Goal: Task Accomplishment & Management: Manage account settings

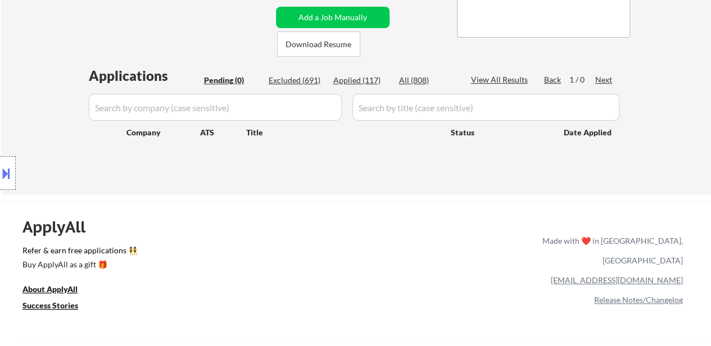
scroll to position [225, 0]
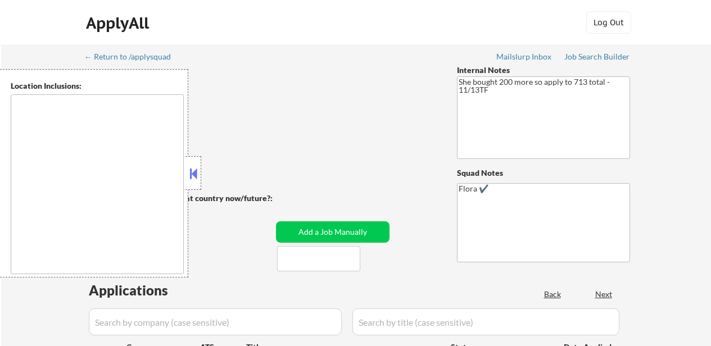
select select ""pending""
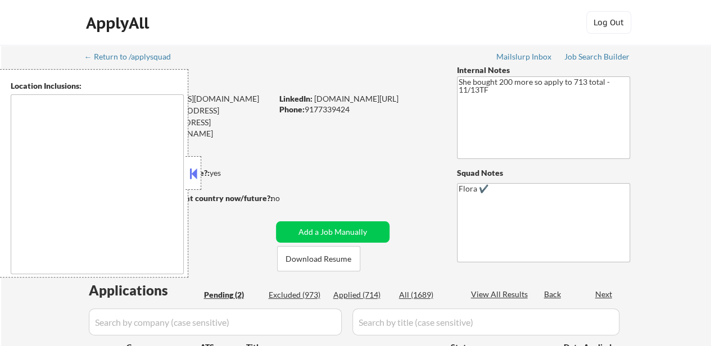
type textarea "remote"
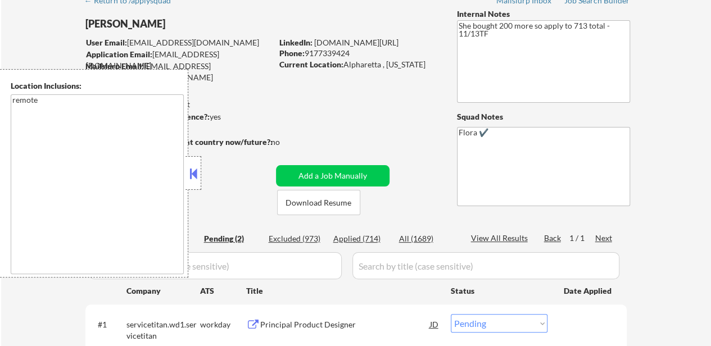
click at [196, 171] on button at bounding box center [193, 173] width 12 height 17
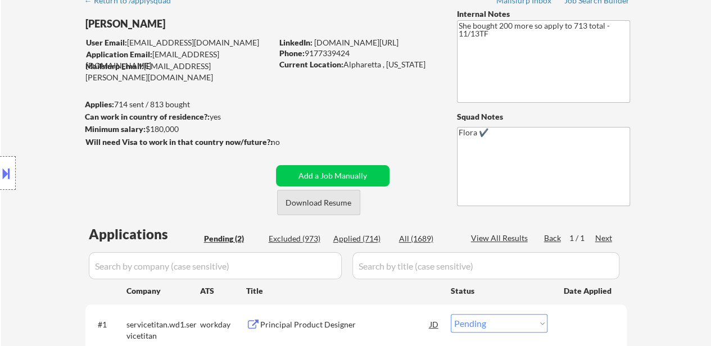
click at [326, 205] on button "Download Resume" at bounding box center [318, 202] width 83 height 25
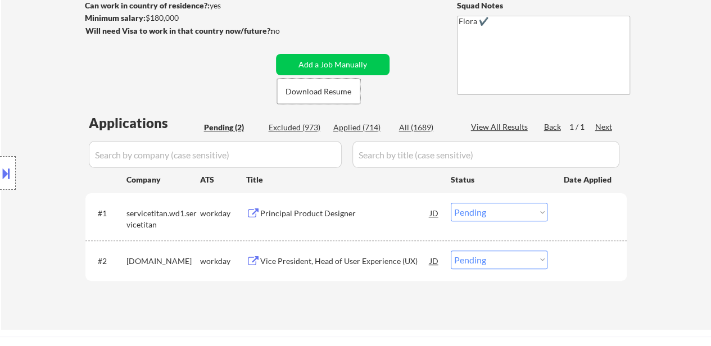
scroll to position [169, 0]
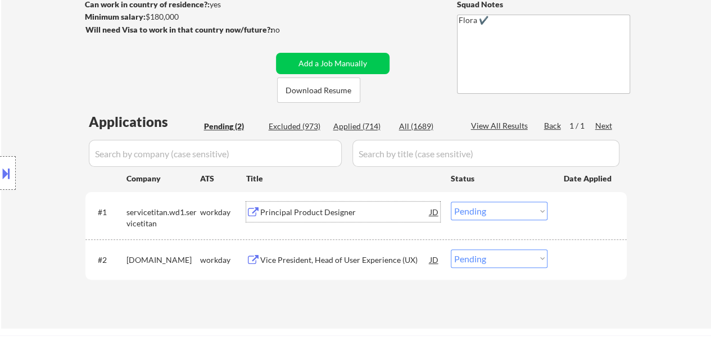
click at [307, 214] on div "Principal Product Designer" at bounding box center [345, 212] width 170 height 11
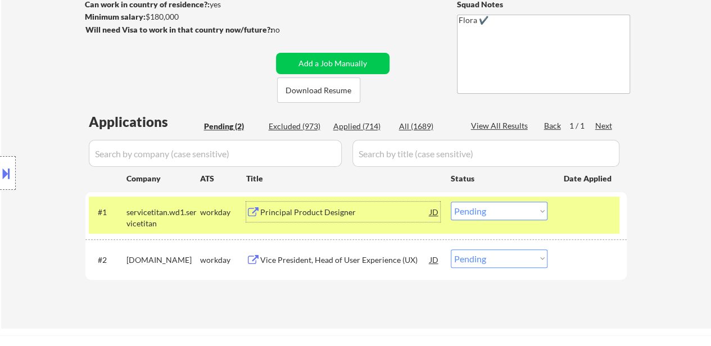
click at [303, 248] on div "#2 workiva.wd1.careers workday Vice President, Head of User Experience (UX) JD …" at bounding box center [354, 259] width 530 height 30
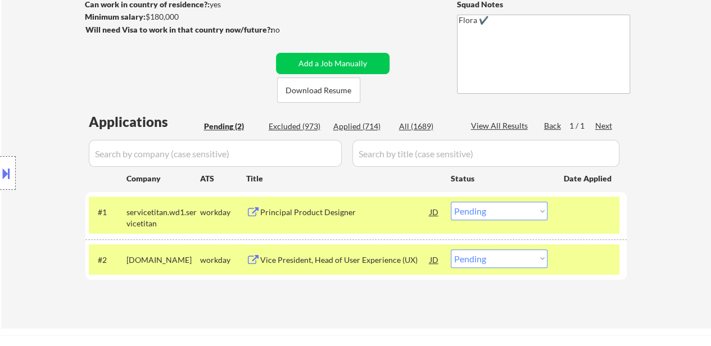
click at [603, 257] on div at bounding box center [588, 259] width 49 height 20
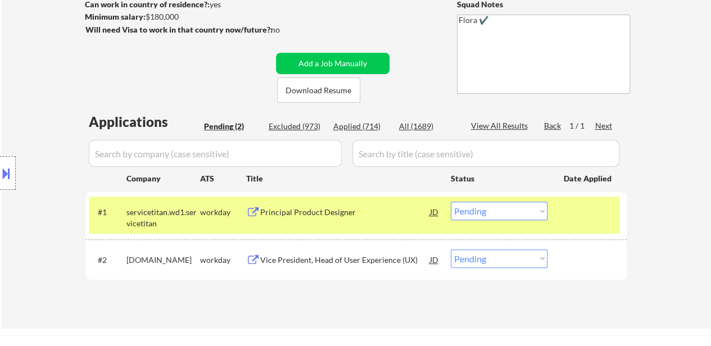
click at [329, 261] on div "Vice President, Head of User Experience (UX)" at bounding box center [345, 260] width 170 height 11
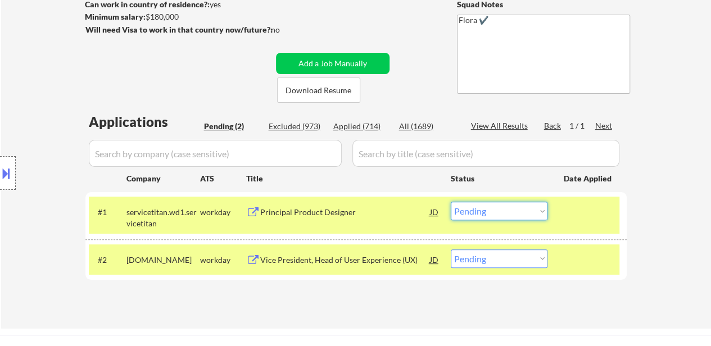
click at [514, 213] on select "Choose an option... Pending Applied Excluded (Questions) Excluded (Expired) Exc…" at bounding box center [499, 211] width 97 height 19
click at [451, 202] on select "Choose an option... Pending Applied Excluded (Questions) Excluded (Expired) Exc…" at bounding box center [499, 211] width 97 height 19
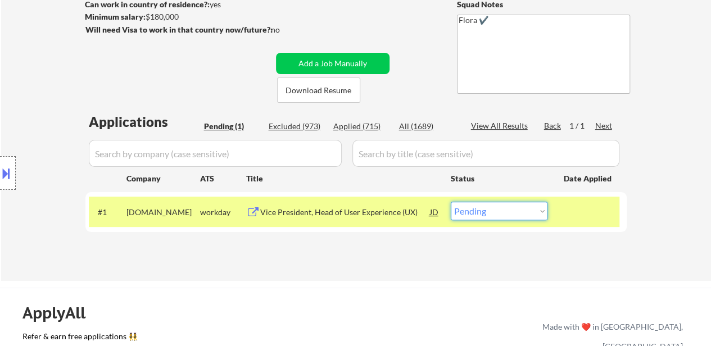
click at [516, 216] on select "Choose an option... Pending Applied Excluded (Questions) Excluded (Expired) Exc…" at bounding box center [499, 211] width 97 height 19
select select ""applied""
click at [451, 202] on select "Choose an option... Pending Applied Excluded (Questions) Excluded (Expired) Exc…" at bounding box center [499, 211] width 97 height 19
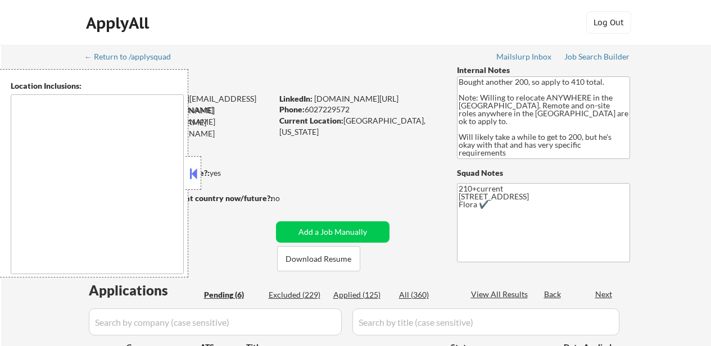
select select ""pending""
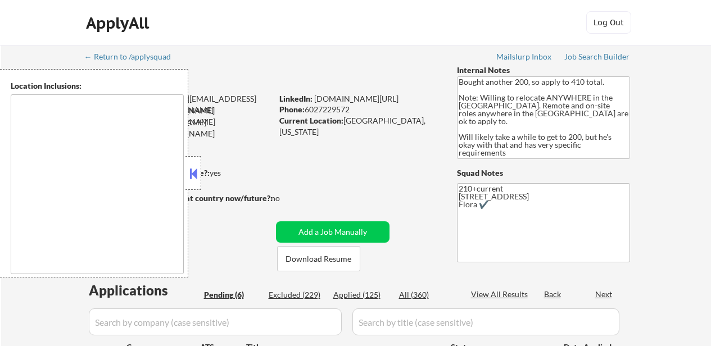
select select ""pending""
click at [198, 174] on button at bounding box center [193, 173] width 12 height 17
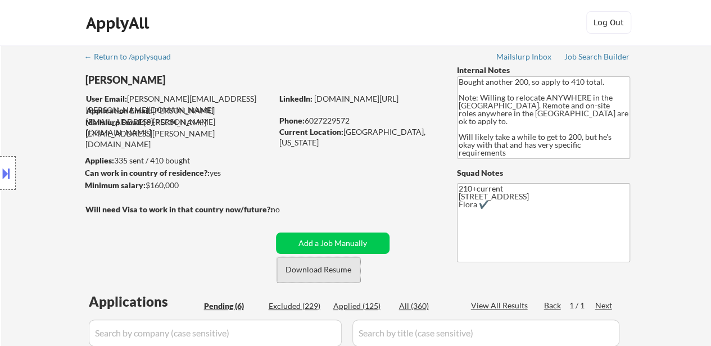
click at [340, 277] on button "Download Resume" at bounding box center [318, 269] width 83 height 25
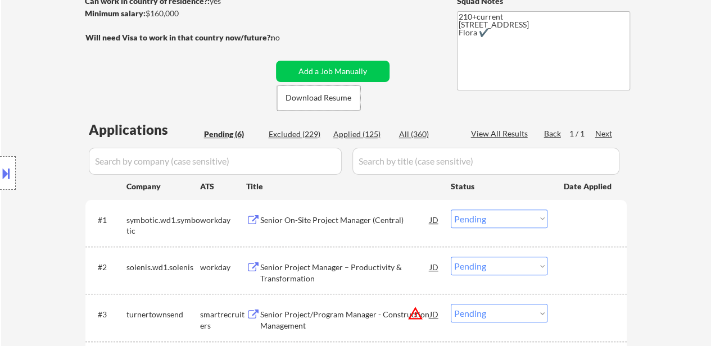
scroll to position [225, 0]
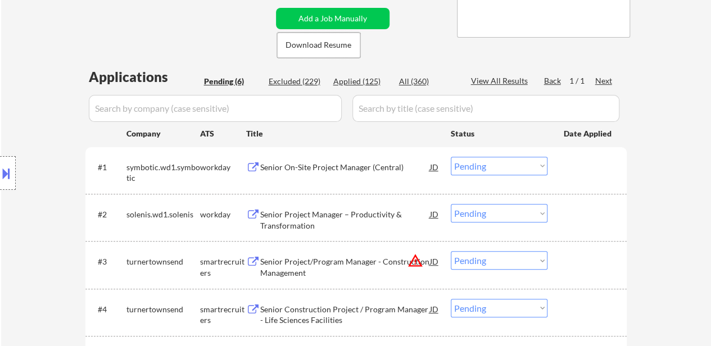
click at [354, 169] on div "Senior On-Site Project Manager (Central)" at bounding box center [345, 167] width 170 height 11
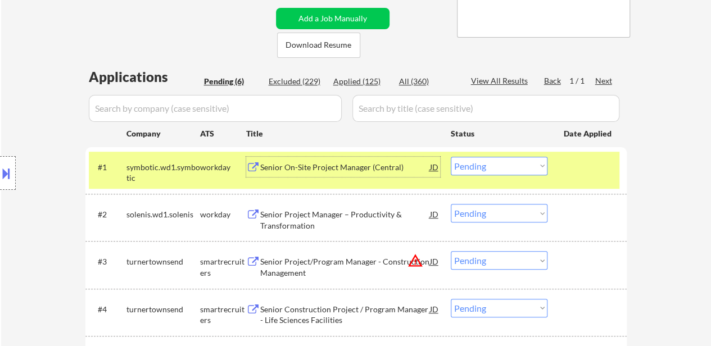
click at [357, 224] on div "Senior Project Manager – Productivity & Transformation" at bounding box center [345, 220] width 170 height 22
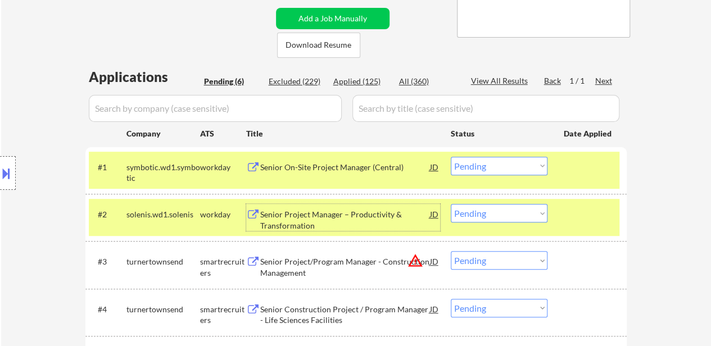
click at [364, 273] on div "Senior Project/Program Manager - Construction Management" at bounding box center [345, 267] width 170 height 22
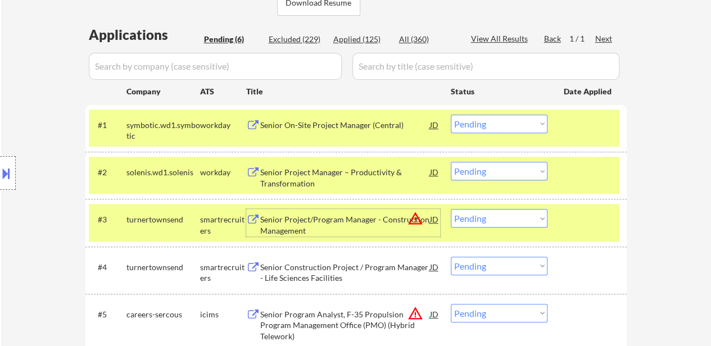
scroll to position [337, 0]
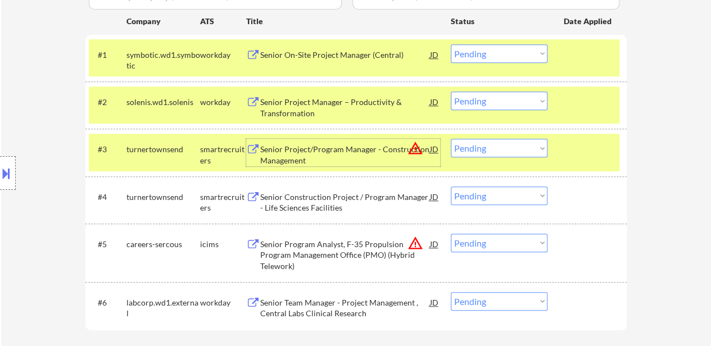
click at [340, 202] on div "Senior Construction Project / Program Manager - Life Sciences Facilities" at bounding box center [345, 203] width 170 height 22
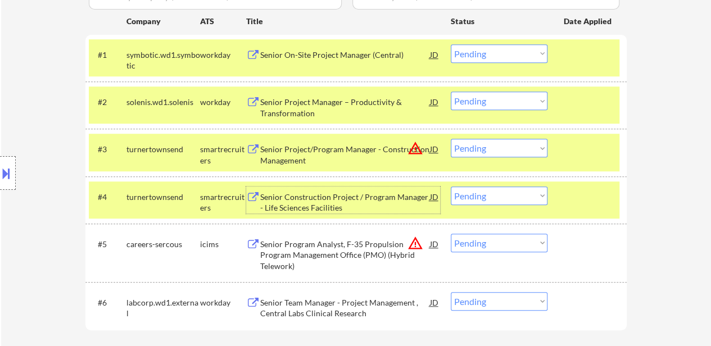
click at [483, 197] on select "Choose an option... Pending Applied Excluded (Questions) Excluded (Expired) Exc…" at bounding box center [499, 196] width 97 height 19
click at [451, 187] on select "Choose an option... Pending Applied Excluded (Questions) Excluded (Expired) Exc…" at bounding box center [499, 196] width 97 height 19
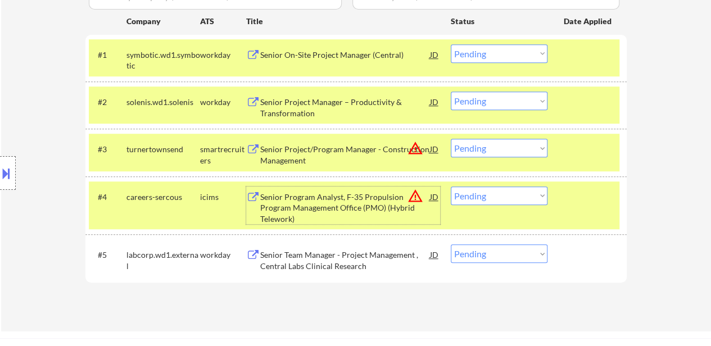
click at [333, 211] on div "Senior Program Analyst, F-35 Propulsion Program Management Office (PMO) (Hybrid…" at bounding box center [345, 208] width 170 height 33
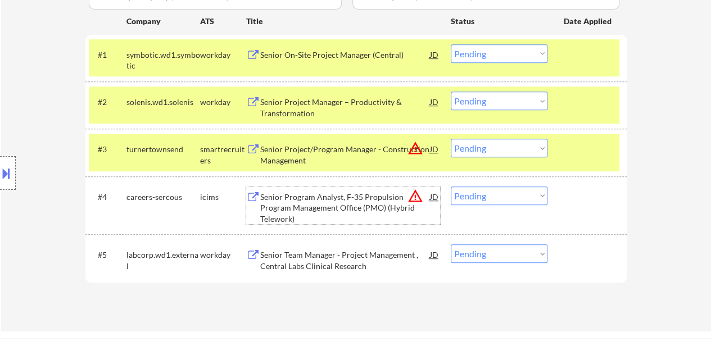
click at [349, 276] on div "#5 labcorp.wd1.external workday Senior Team Manager - Project Management , Cent…" at bounding box center [354, 257] width 530 height 37
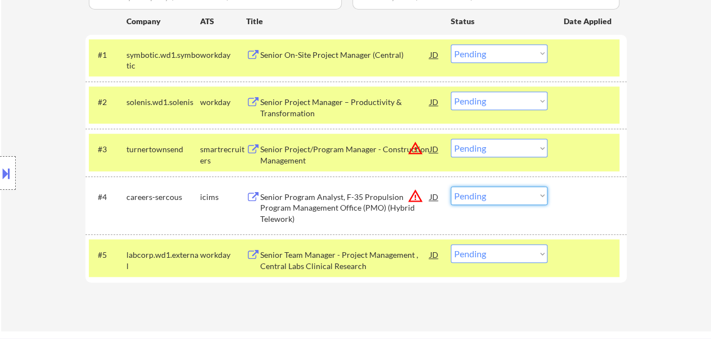
click at [472, 196] on select "Choose an option... Pending Applied Excluded (Questions) Excluded (Expired) Exc…" at bounding box center [499, 196] width 97 height 19
click at [451, 187] on select "Choose an option... Pending Applied Excluded (Questions) Excluded (Expired) Exc…" at bounding box center [499, 196] width 97 height 19
click at [588, 261] on div at bounding box center [588, 254] width 49 height 20
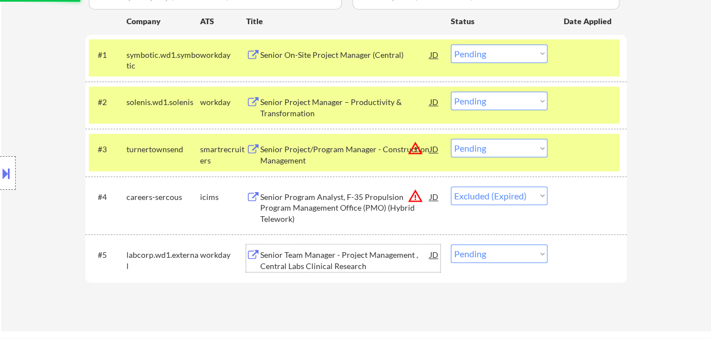
click at [372, 257] on div "Senior Team Manager - Project Management , Central Labs Clinical Research" at bounding box center [345, 260] width 170 height 22
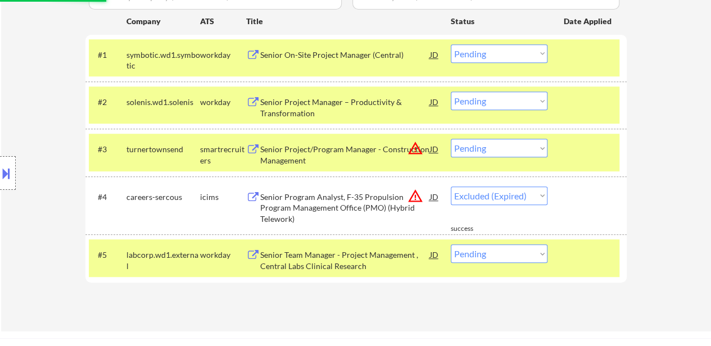
select select ""pending""
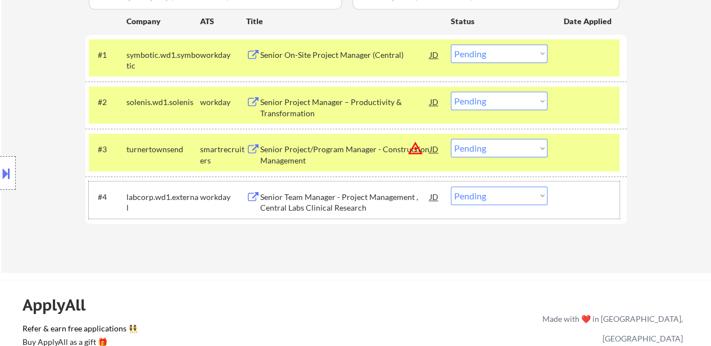
click at [603, 216] on div "#4 labcorp.wd1.external workday Senior Team Manager - Project Management , Cent…" at bounding box center [354, 199] width 530 height 37
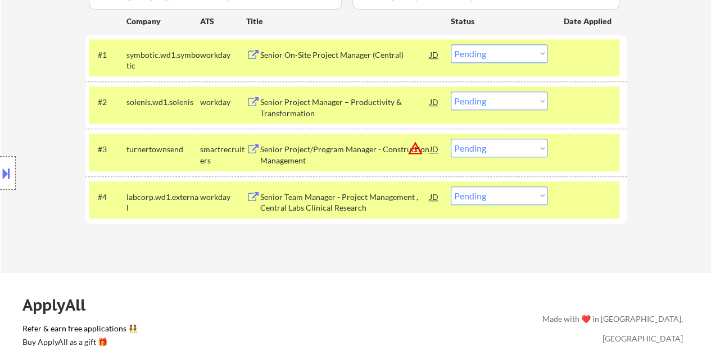
click at [589, 206] on div "#4 labcorp.wd1.external workday Senior Team Manager - Project Management , Cent…" at bounding box center [354, 199] width 530 height 37
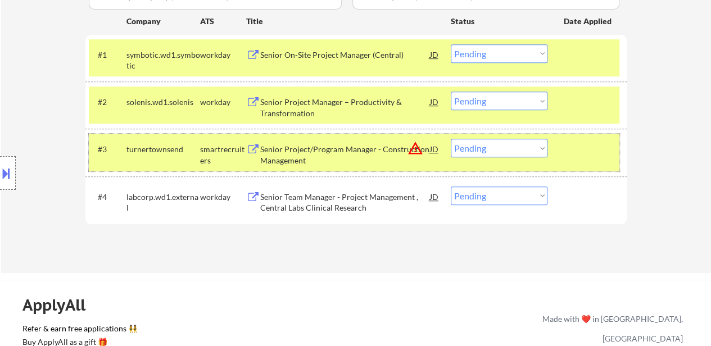
click at [598, 158] on div at bounding box center [588, 149] width 49 height 20
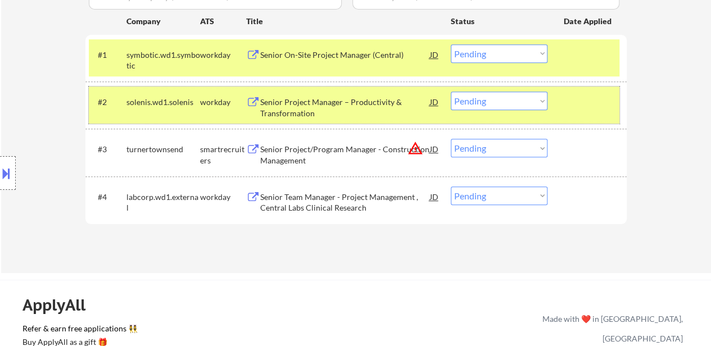
drag, startPoint x: 582, startPoint y: 112, endPoint x: 582, endPoint y: 106, distance: 6.2
click at [582, 111] on div "#2 solenis.wd1.solenis workday Senior Project Manager – Productivity & Transfor…" at bounding box center [354, 105] width 530 height 37
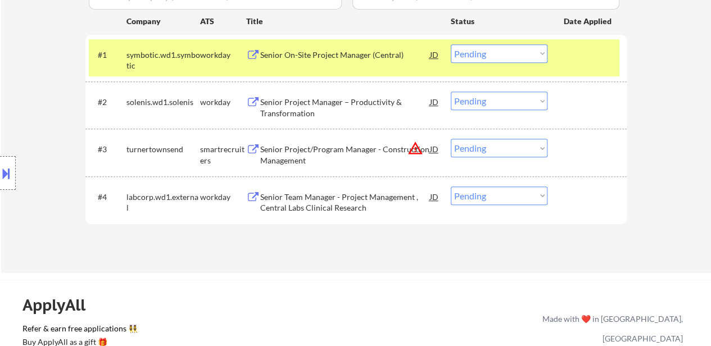
click at [582, 56] on div at bounding box center [588, 54] width 49 height 20
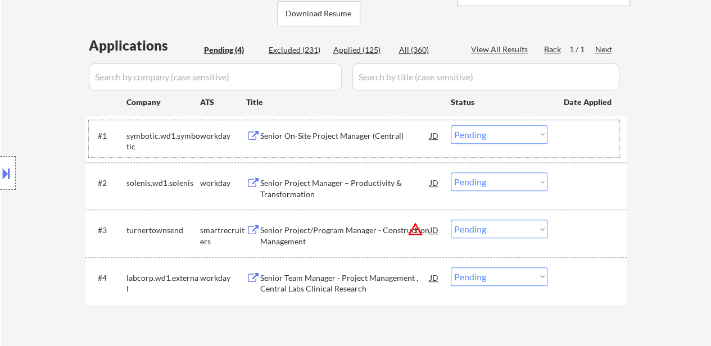
scroll to position [225, 0]
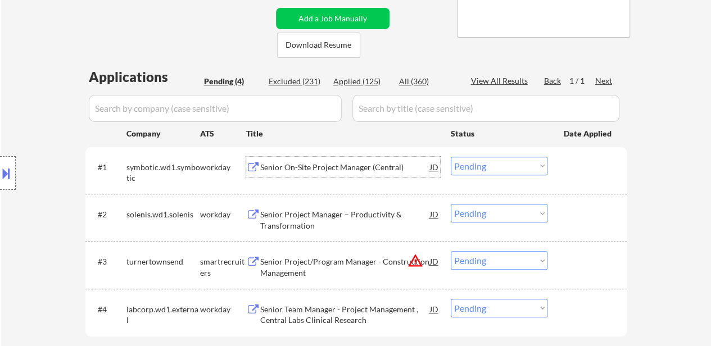
click at [341, 168] on div "Senior On-Site Project Manager (Central)" at bounding box center [345, 167] width 170 height 11
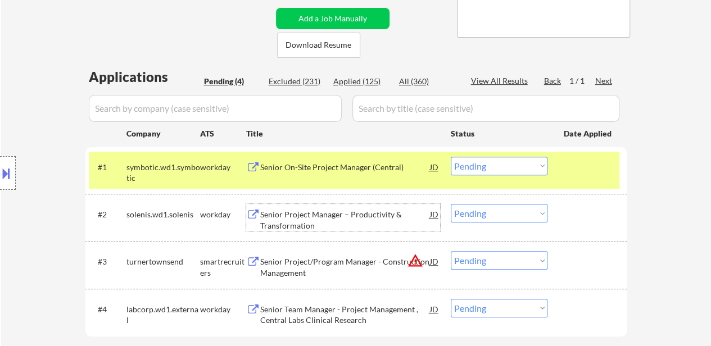
click at [346, 206] on div "Senior Project Manager – Productivity & Transformation" at bounding box center [345, 217] width 170 height 27
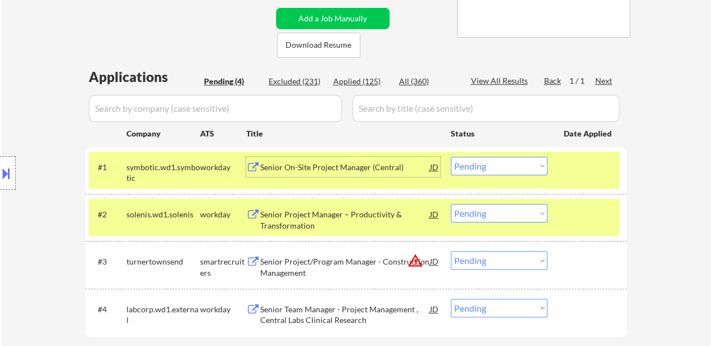
click at [347, 170] on div "Senior On-Site Project Manager (Central)" at bounding box center [345, 167] width 170 height 11
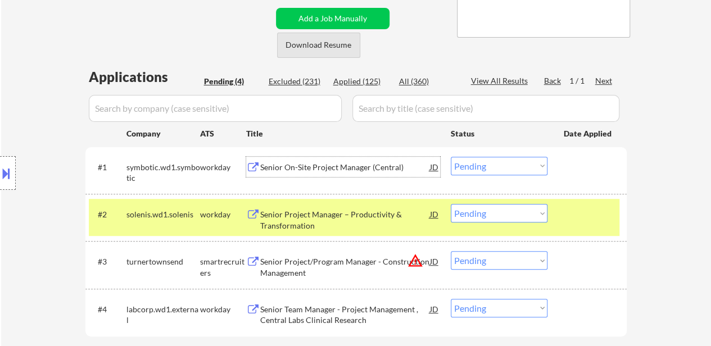
click at [328, 51] on button "Download Resume" at bounding box center [318, 45] width 83 height 25
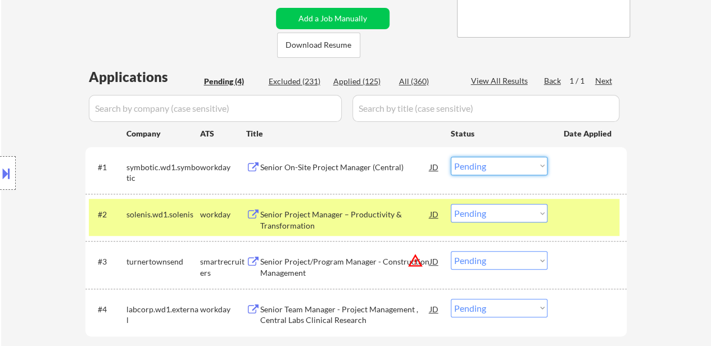
click at [520, 169] on select "Choose an option... Pending Applied Excluded (Questions) Excluded (Expired) Exc…" at bounding box center [499, 166] width 97 height 19
click at [451, 157] on select "Choose an option... Pending Applied Excluded (Questions) Excluded (Expired) Exc…" at bounding box center [499, 166] width 97 height 19
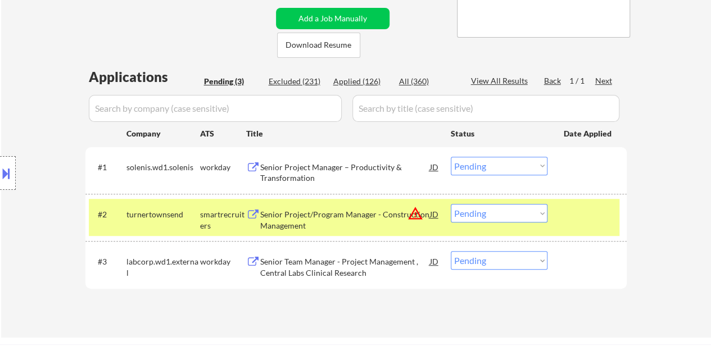
click at [489, 173] on select "Choose an option... Pending Applied Excluded (Questions) Excluded (Expired) Exc…" at bounding box center [499, 166] width 97 height 19
click at [451, 157] on select "Choose an option... Pending Applied Excluded (Questions) Excluded (Expired) Exc…" at bounding box center [499, 166] width 97 height 19
click at [330, 217] on div "Senior Project/Program Manager - Construction Management" at bounding box center [345, 220] width 170 height 22
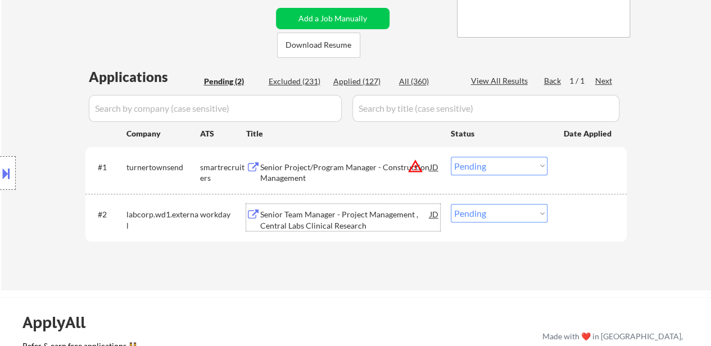
click at [481, 166] on select "Choose an option... Pending Applied Excluded (Questions) Excluded (Expired) Exc…" at bounding box center [499, 166] width 97 height 19
click at [451, 157] on select "Choose an option... Pending Applied Excluded (Questions) Excluded (Expired) Exc…" at bounding box center [499, 166] width 97 height 19
click at [354, 224] on div "Senior Team Manager - Project Management , Central Labs Clinical Research" at bounding box center [345, 220] width 170 height 22
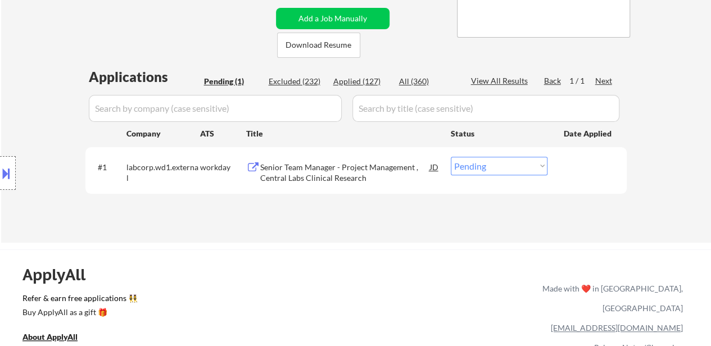
click at [492, 171] on select "Choose an option... Pending Applied Excluded (Questions) Excluded (Expired) Exc…" at bounding box center [499, 166] width 97 height 19
select select ""excluded__bad_match_""
click at [451, 157] on select "Choose an option... Pending Applied Excluded (Questions) Excluded (Expired) Exc…" at bounding box center [499, 166] width 97 height 19
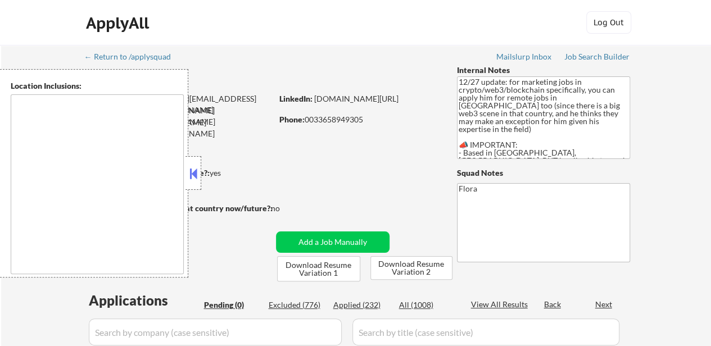
type textarea "remote"
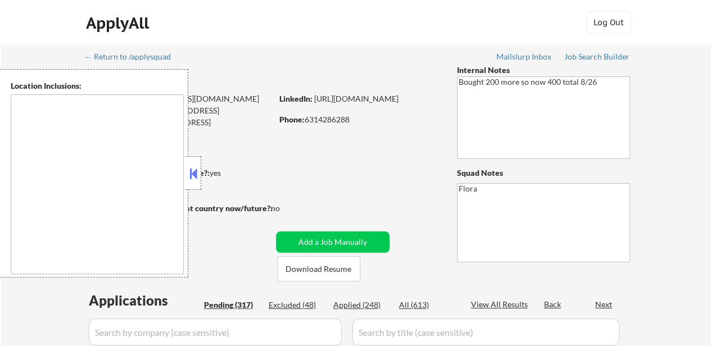
select select ""pending""
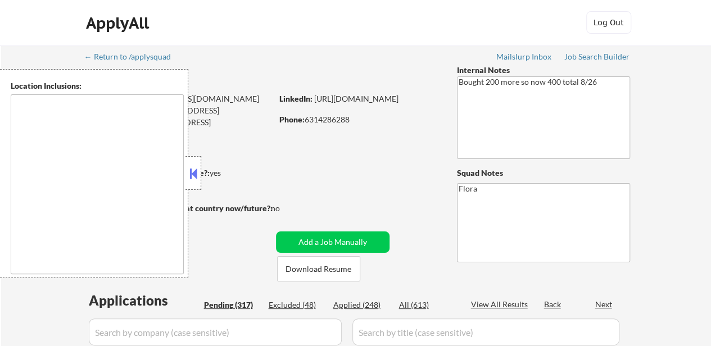
select select ""pending""
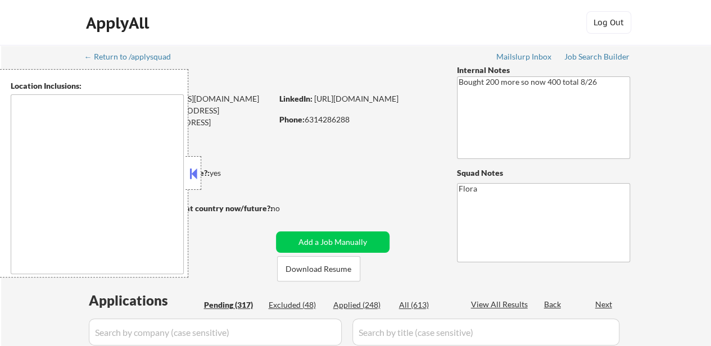
select select ""pending""
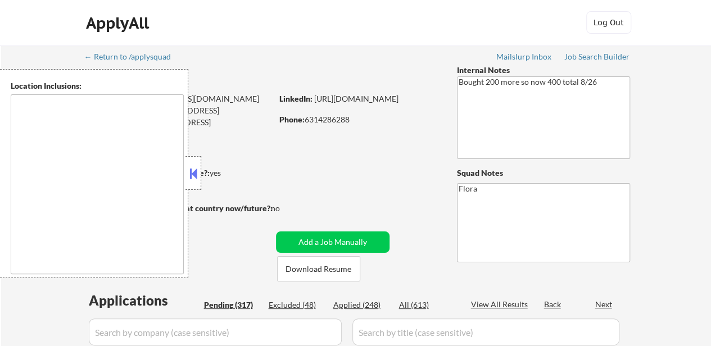
select select ""pending""
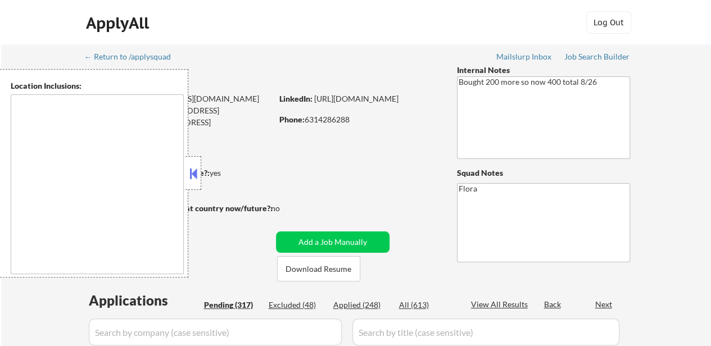
select select ""pending""
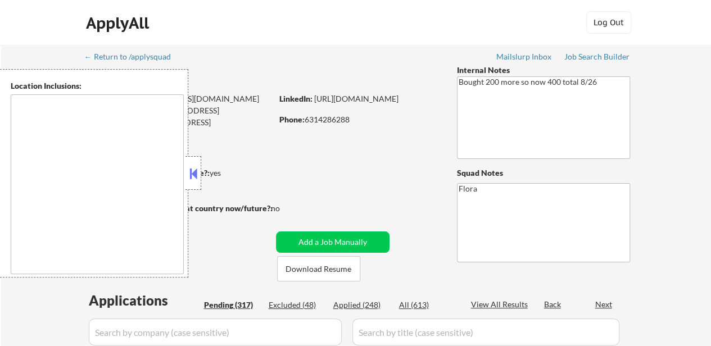
select select ""pending""
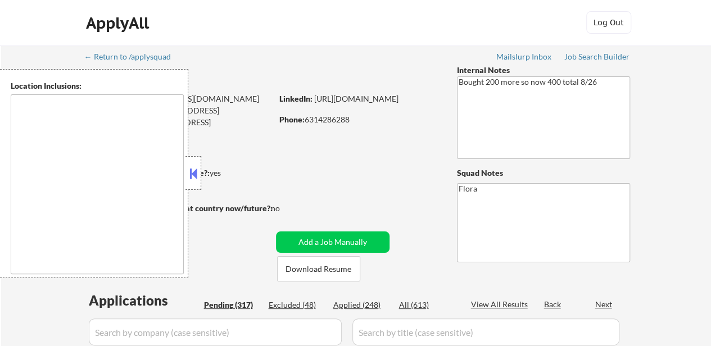
select select ""pending""
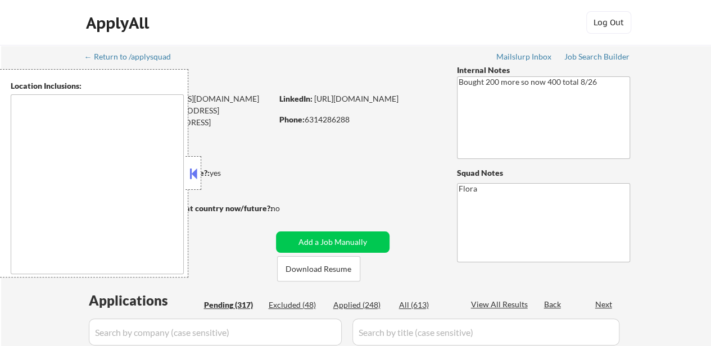
select select ""pending""
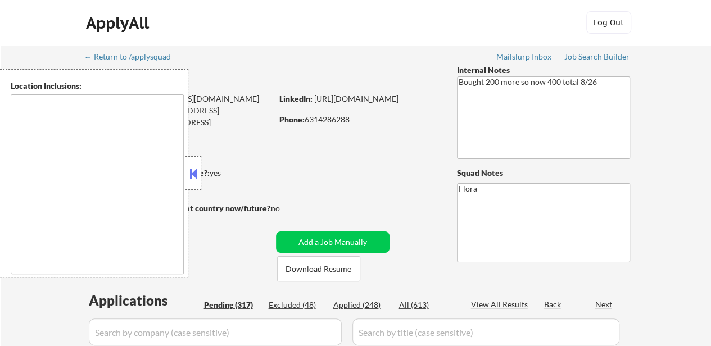
select select ""pending""
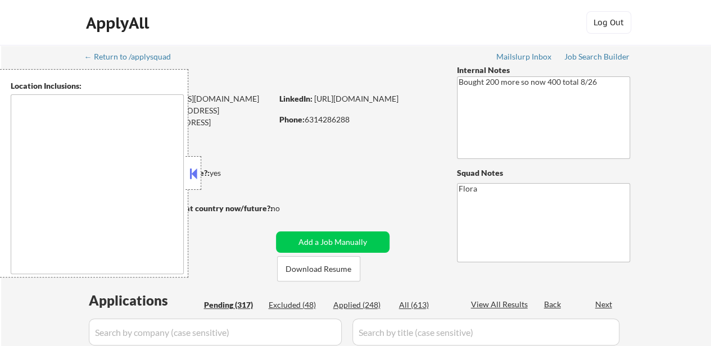
select select ""pending""
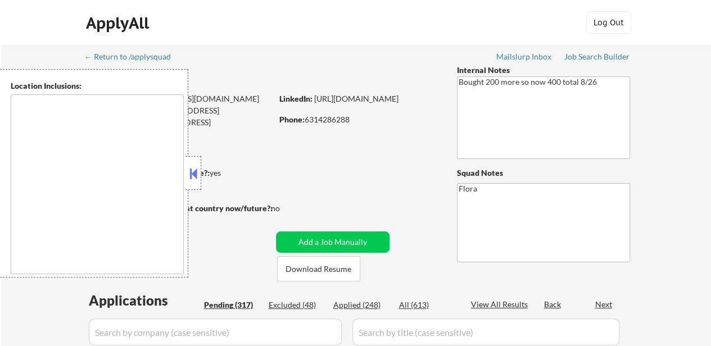
select select ""pending""
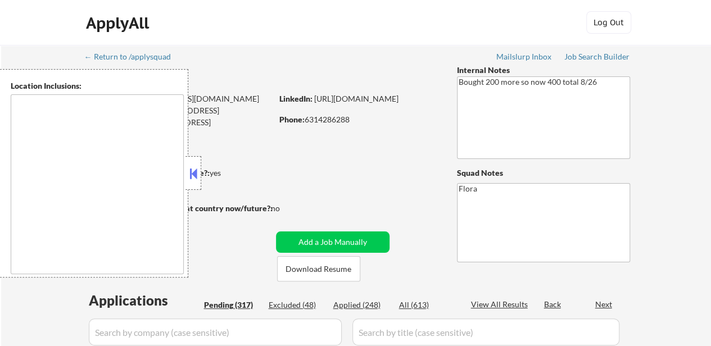
select select ""pending""
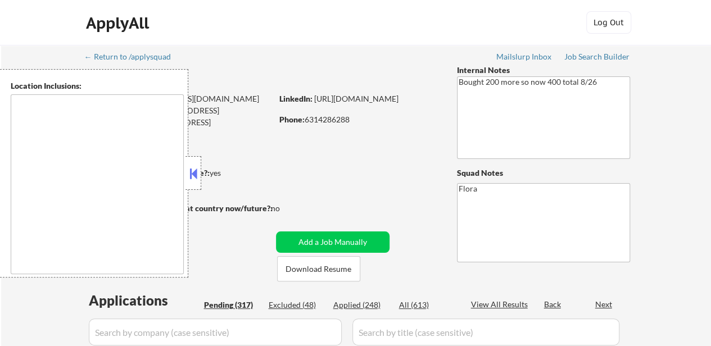
select select ""pending""
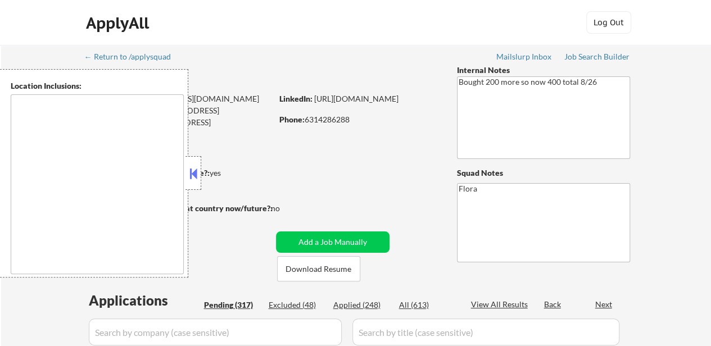
select select ""pending""
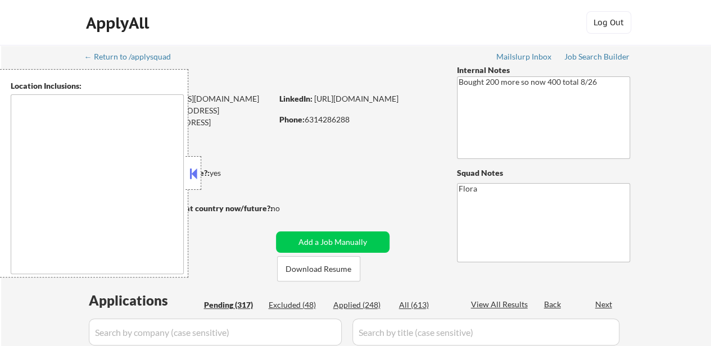
select select ""pending""
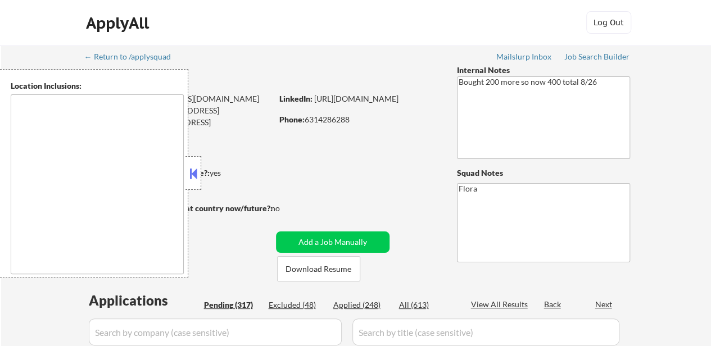
select select ""pending""
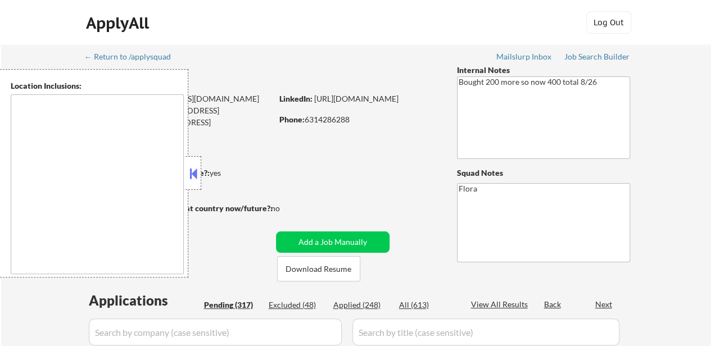
select select ""pending""
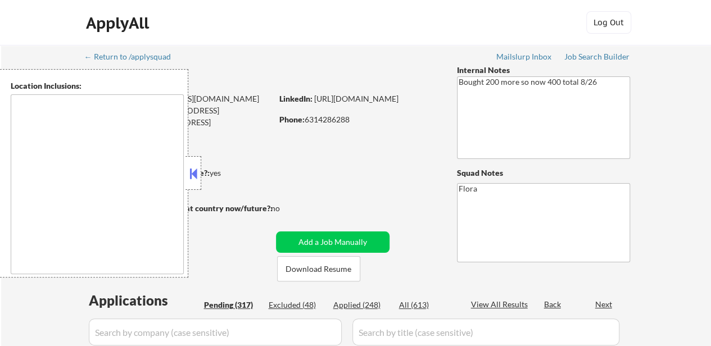
select select ""pending""
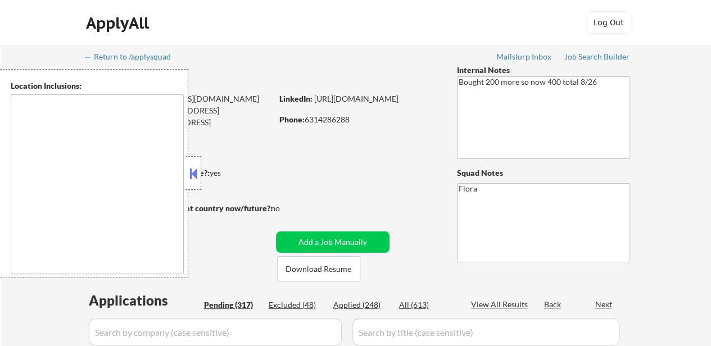
select select ""pending""
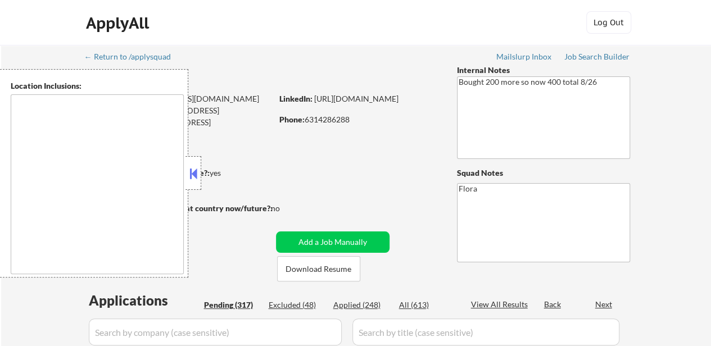
select select ""pending""
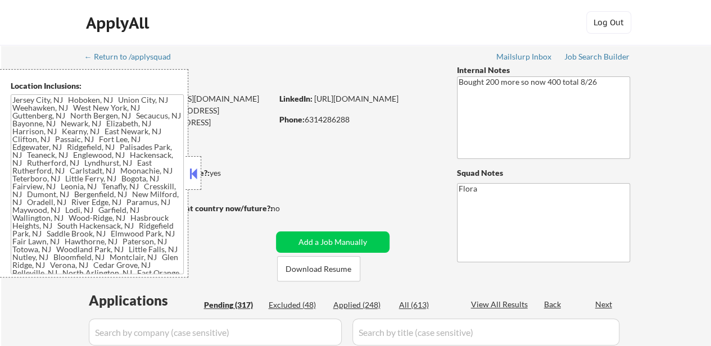
type textarea "[GEOGRAPHIC_DATA], [GEOGRAPHIC_DATA] [GEOGRAPHIC_DATA], [GEOGRAPHIC_DATA] [GEOG…"
